Goal: Task Accomplishment & Management: Manage account settings

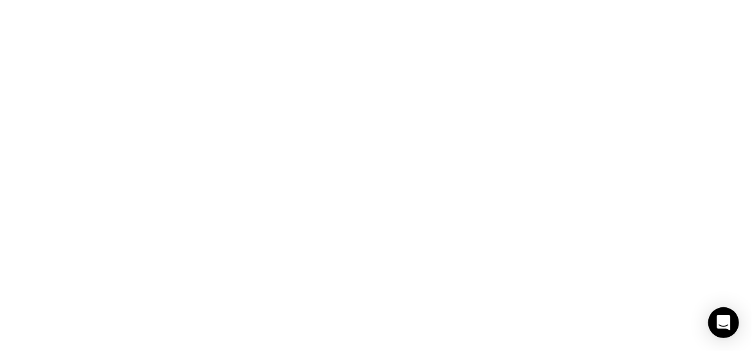
click at [504, 105] on body at bounding box center [376, 175] width 752 height 351
drag, startPoint x: 296, startPoint y: 324, endPoint x: 311, endPoint y: 318, distance: 15.3
click at [301, 325] on body at bounding box center [376, 175] width 752 height 351
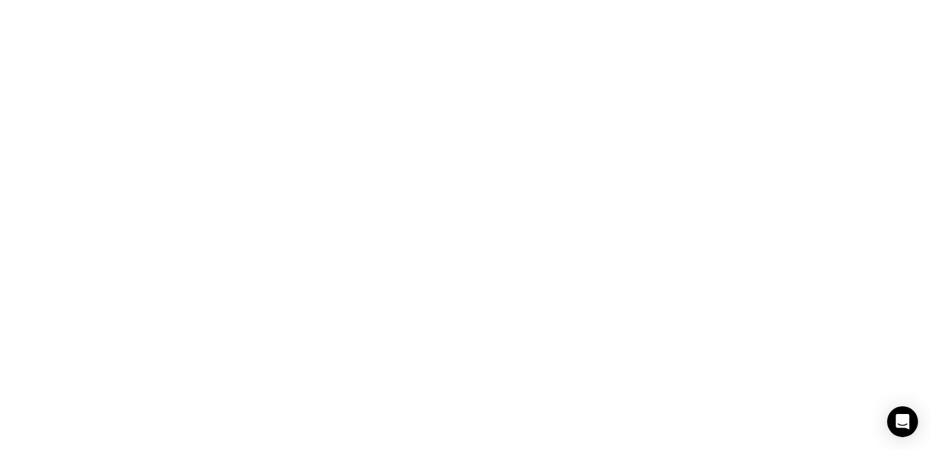
drag, startPoint x: 524, startPoint y: 91, endPoint x: 210, endPoint y: 84, distance: 313.9
